Goal: Task Accomplishment & Management: Use online tool/utility

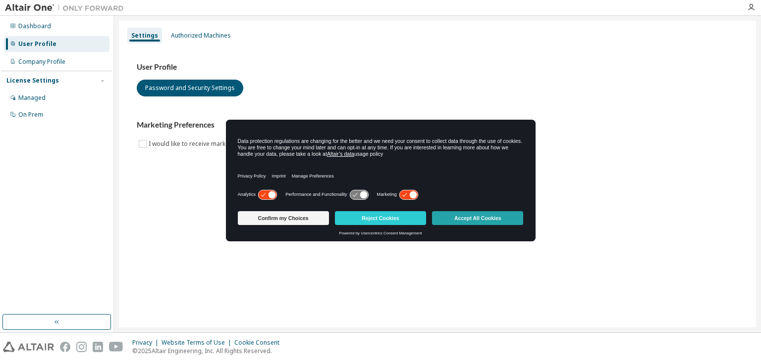
click at [465, 220] on button "Accept All Cookies" at bounding box center [477, 218] width 91 height 14
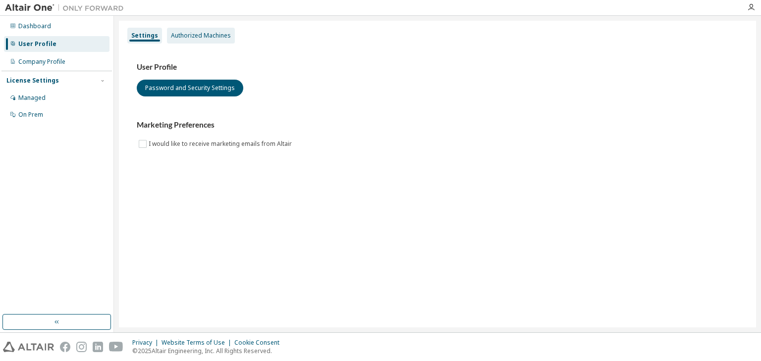
click at [192, 36] on div "Authorized Machines" at bounding box center [201, 36] width 60 height 8
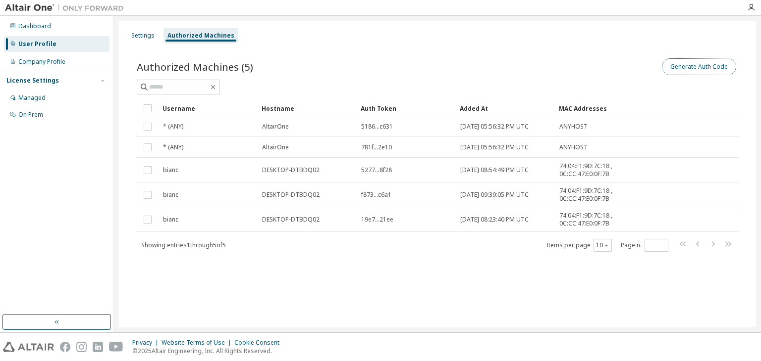
click at [670, 67] on button "Generate Auth Code" at bounding box center [699, 66] width 74 height 17
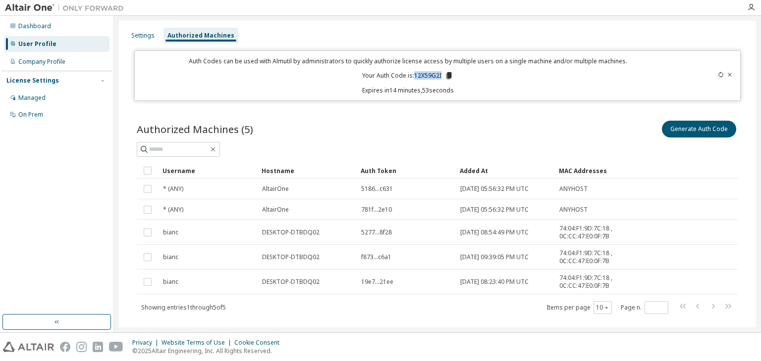
drag, startPoint x: 424, startPoint y: 77, endPoint x: 440, endPoint y: 75, distance: 15.5
click at [440, 75] on p "Your Auth Code is: 12X59G2I" at bounding box center [407, 75] width 91 height 9
copy p "12X59G2I"
